Goal: Task Accomplishment & Management: Manage account settings

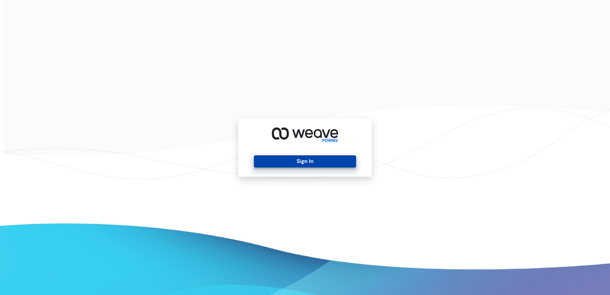
click at [302, 161] on button "Sign In" at bounding box center [305, 161] width 102 height 12
